Goal: Use online tool/utility: Utilize a website feature to perform a specific function

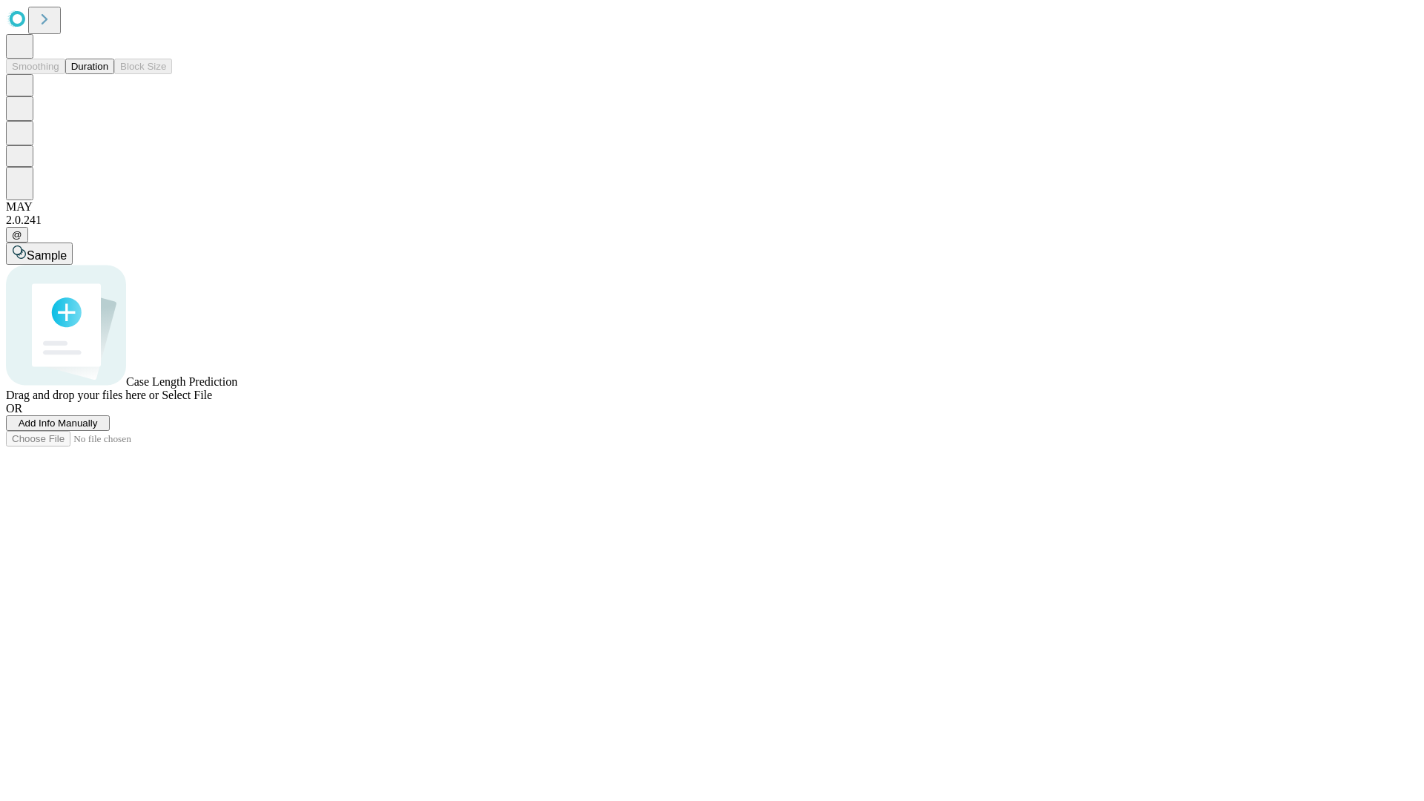
click at [108, 74] on button "Duration" at bounding box center [89, 67] width 49 height 16
click at [98, 429] on span "Add Info Manually" at bounding box center [58, 422] width 79 height 11
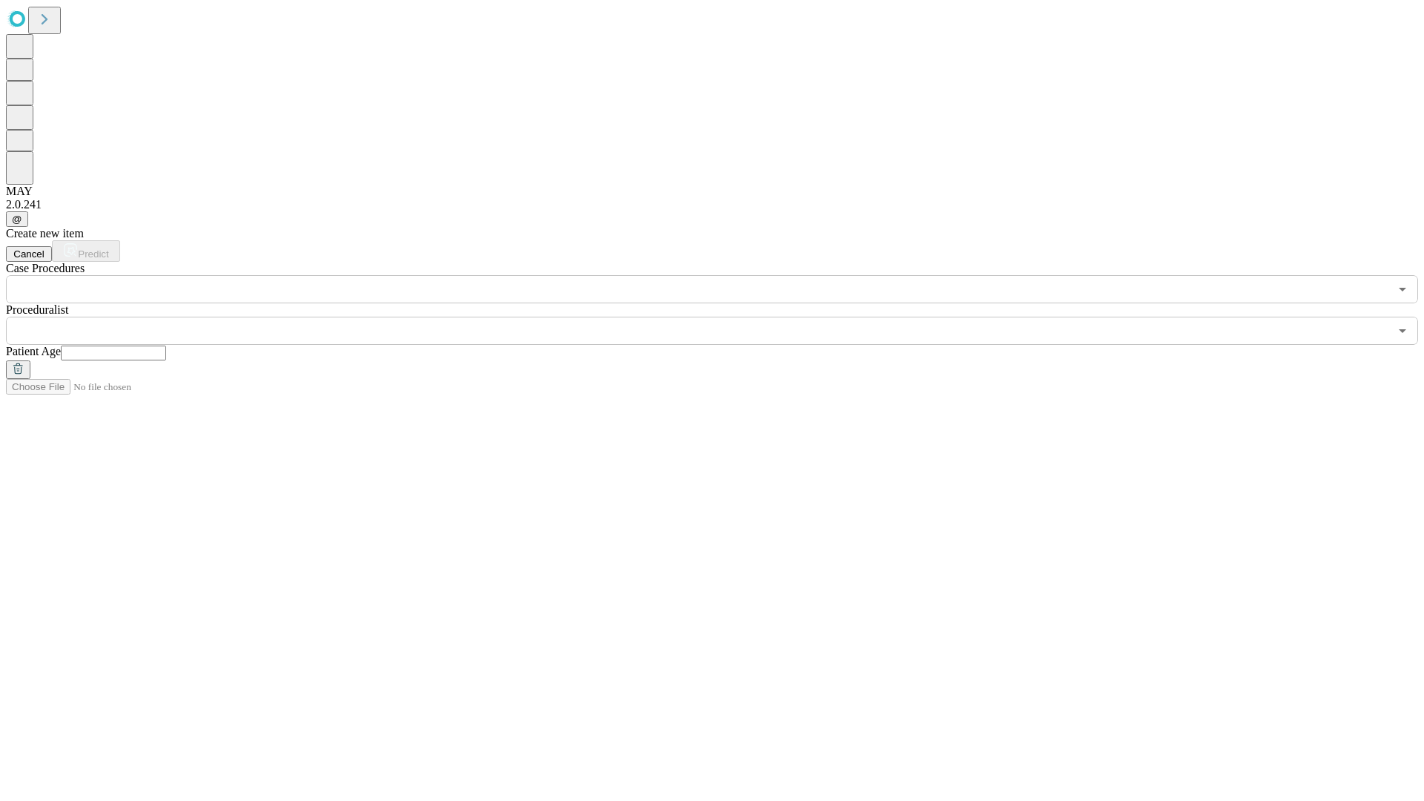
click at [166, 346] on input "text" at bounding box center [113, 353] width 105 height 15
type input "**"
click at [722, 317] on input "text" at bounding box center [697, 331] width 1383 height 28
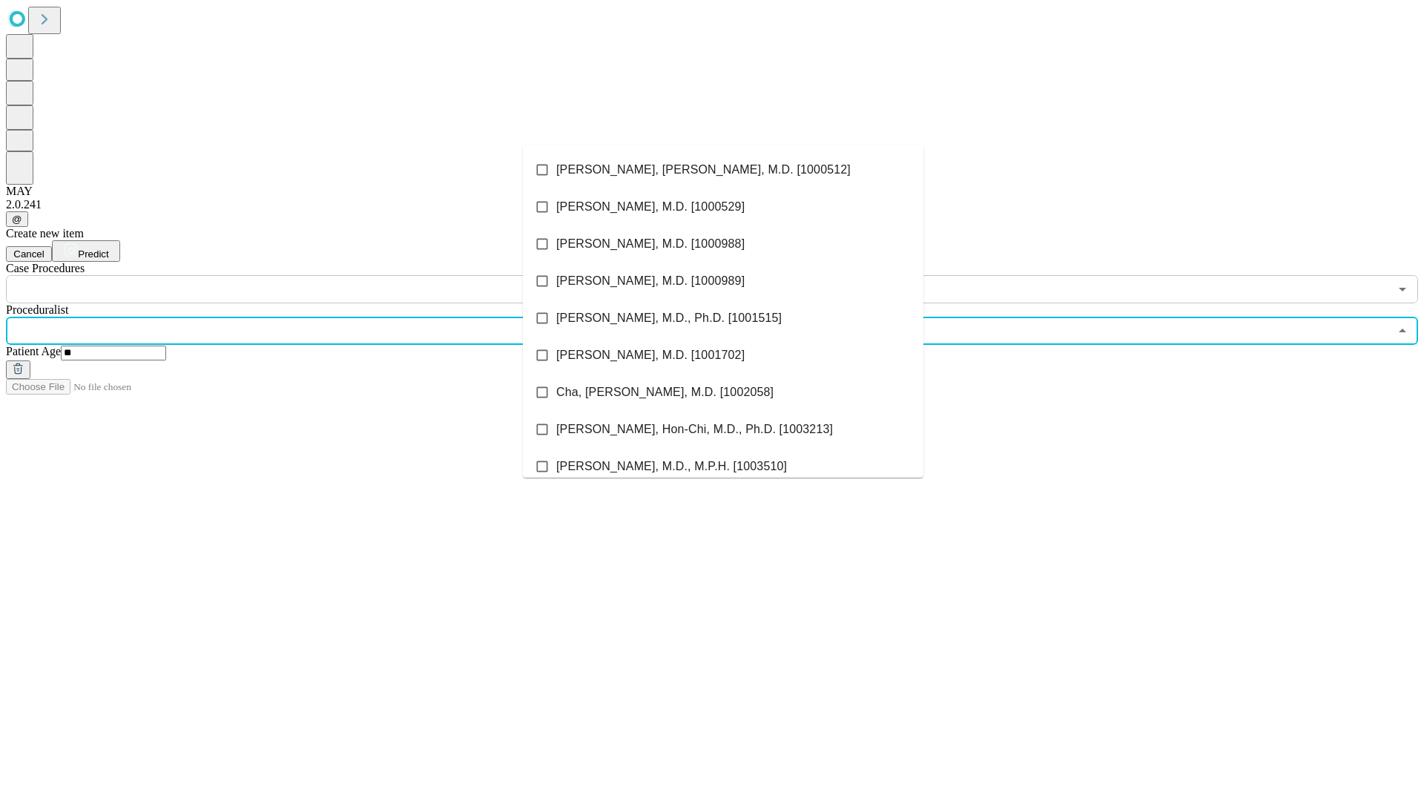
click at [723, 170] on li "[PERSON_NAME], [PERSON_NAME], M.D. [1000512]" at bounding box center [723, 169] width 400 height 37
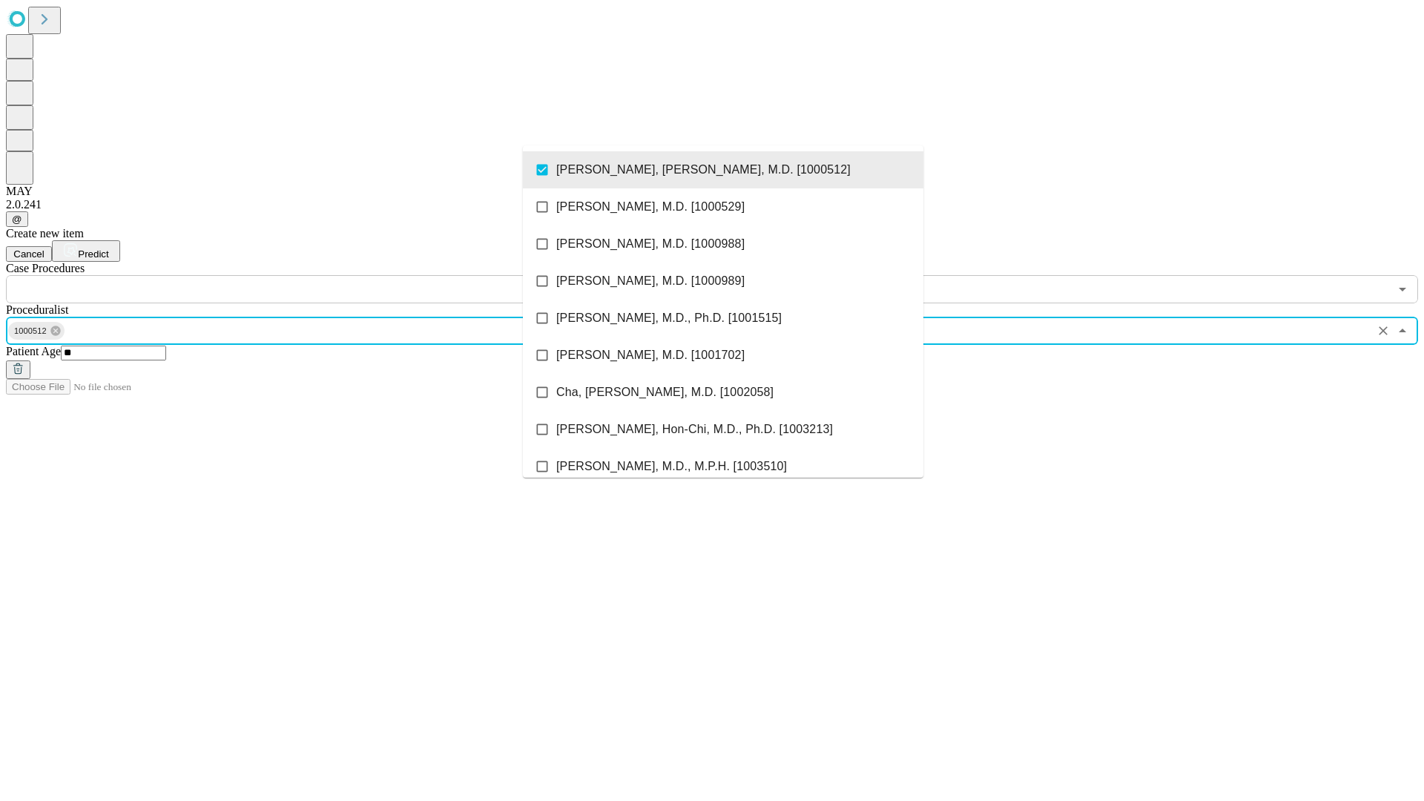
click at [311, 275] on input "text" at bounding box center [697, 289] width 1383 height 28
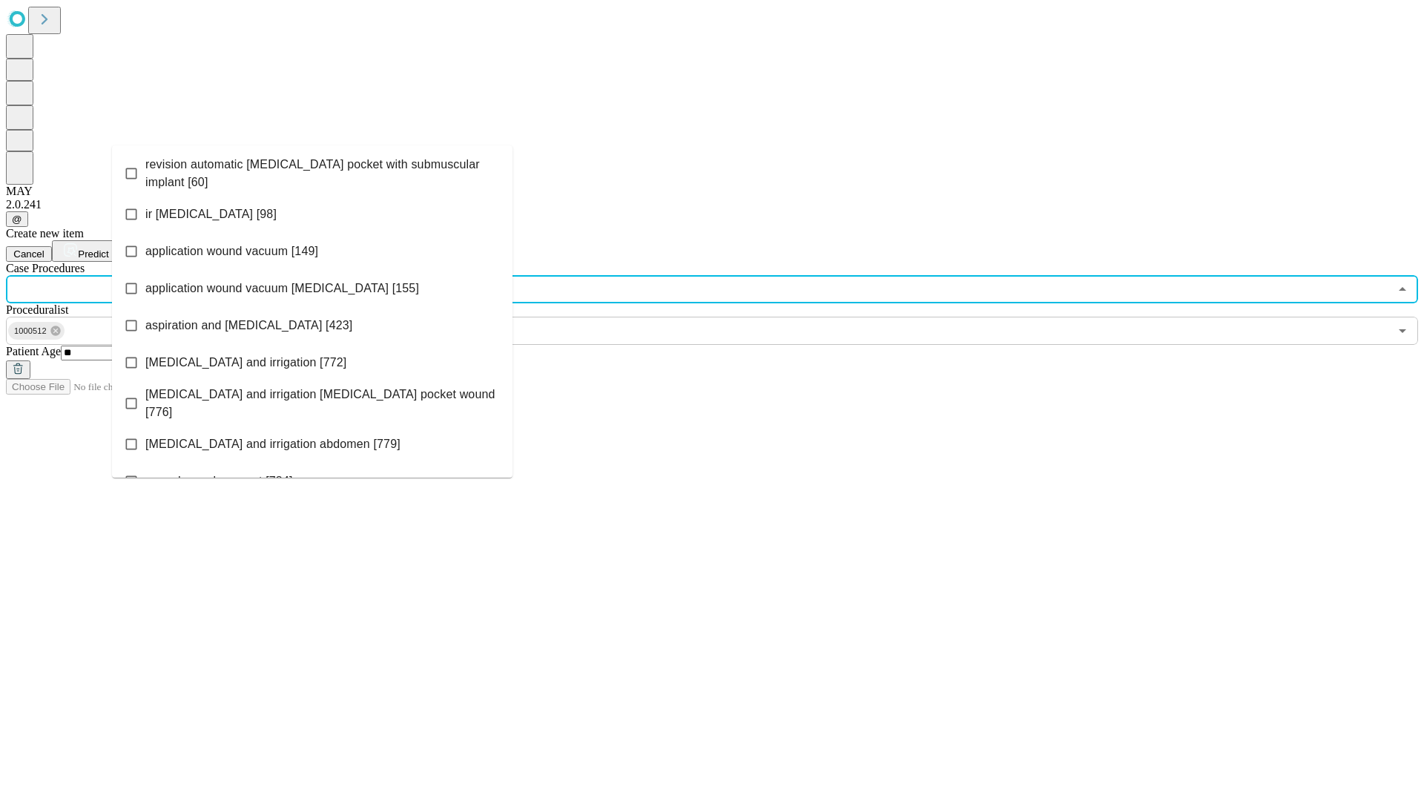
click at [312, 170] on span "revision automatic [MEDICAL_DATA] pocket with submuscular implant [60]" at bounding box center [322, 174] width 355 height 36
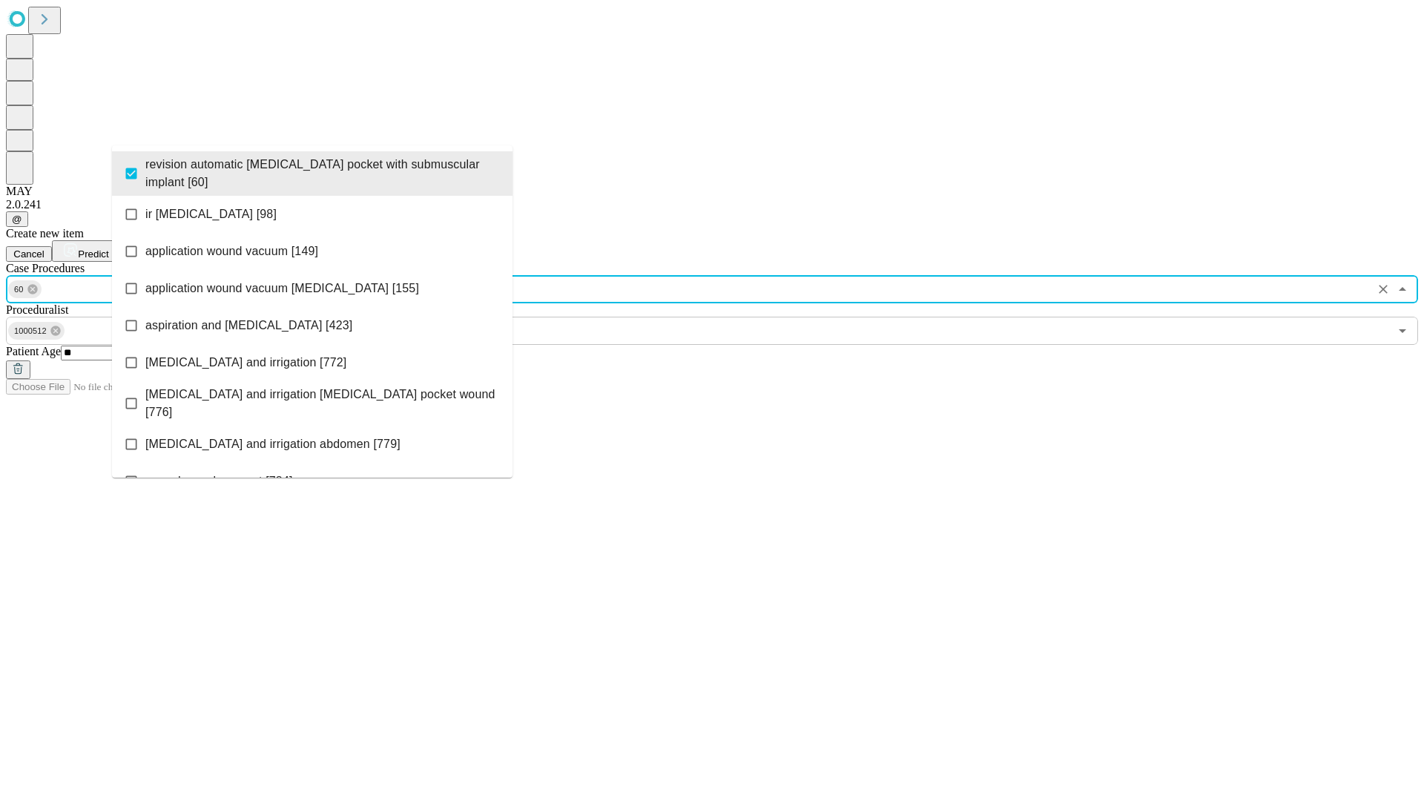
click at [108, 248] on span "Predict" at bounding box center [93, 253] width 30 height 11
